Goal: Task Accomplishment & Management: Understand process/instructions

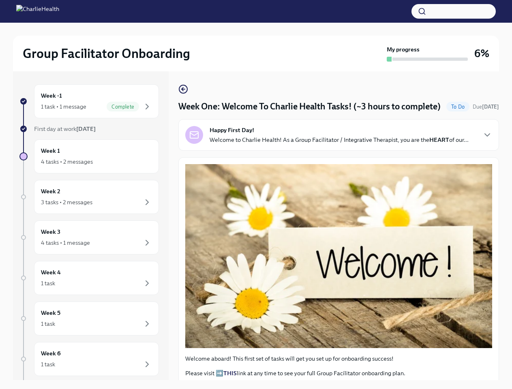
click at [454, 11] on button "button" at bounding box center [453, 11] width 84 height 15
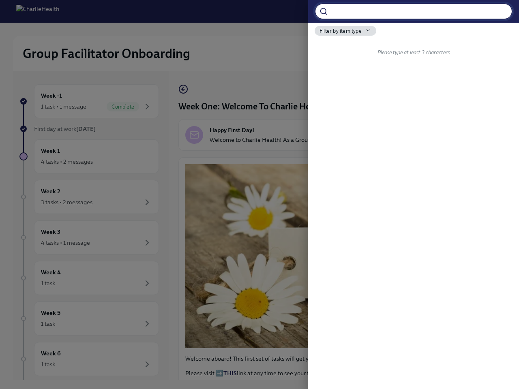
click at [93, 101] on div at bounding box center [259, 194] width 519 height 389
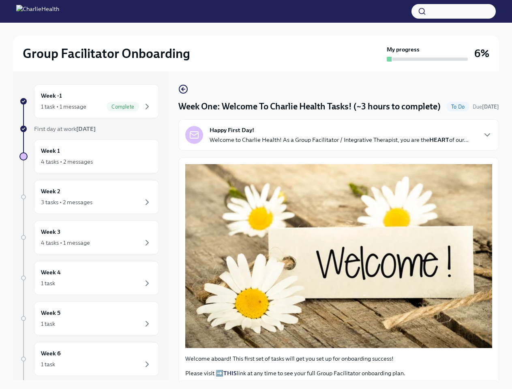
click at [93, 156] on div "Week 1 4 tasks • 2 messages" at bounding box center [96, 156] width 111 height 20
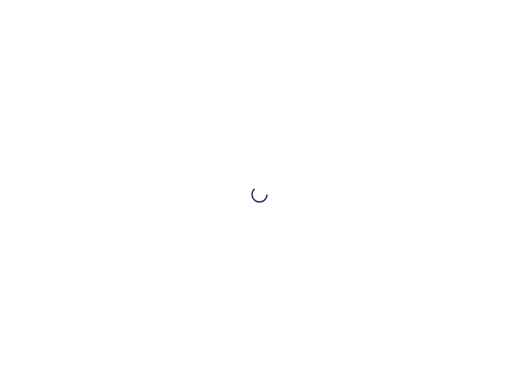
click at [93, 197] on div at bounding box center [259, 194] width 519 height 389
click at [93, 238] on div at bounding box center [259, 194] width 519 height 389
click at [93, 278] on div at bounding box center [259, 194] width 519 height 389
click at [93, 319] on div at bounding box center [259, 194] width 519 height 389
click at [93, 359] on div at bounding box center [259, 194] width 519 height 389
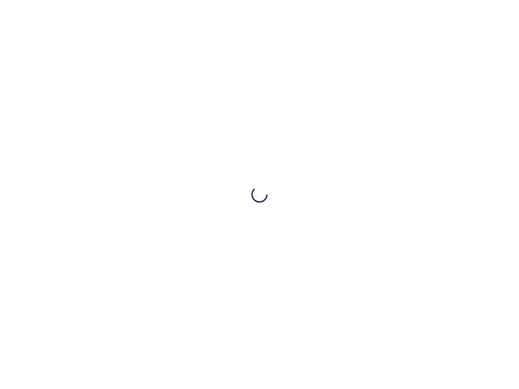
click at [335, 147] on div at bounding box center [259, 194] width 519 height 389
click at [480, 147] on div at bounding box center [259, 194] width 519 height 389
